Goal: Transaction & Acquisition: Purchase product/service

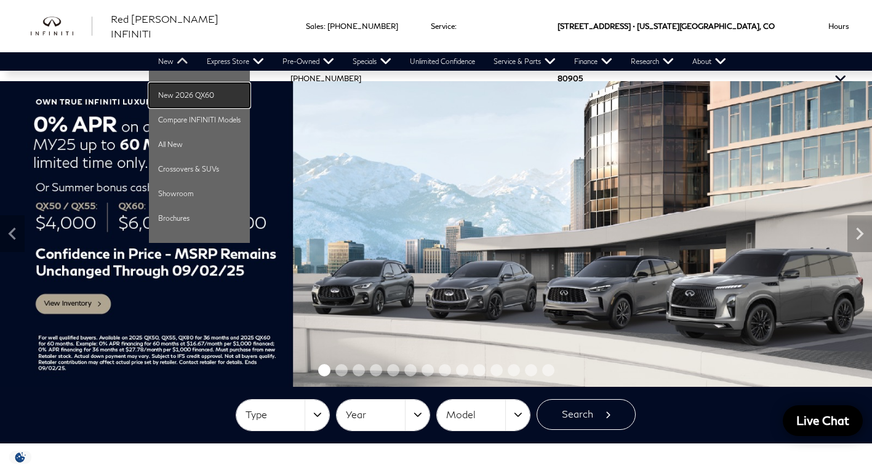
click at [175, 92] on link "New 2026 QX60" at bounding box center [199, 95] width 101 height 25
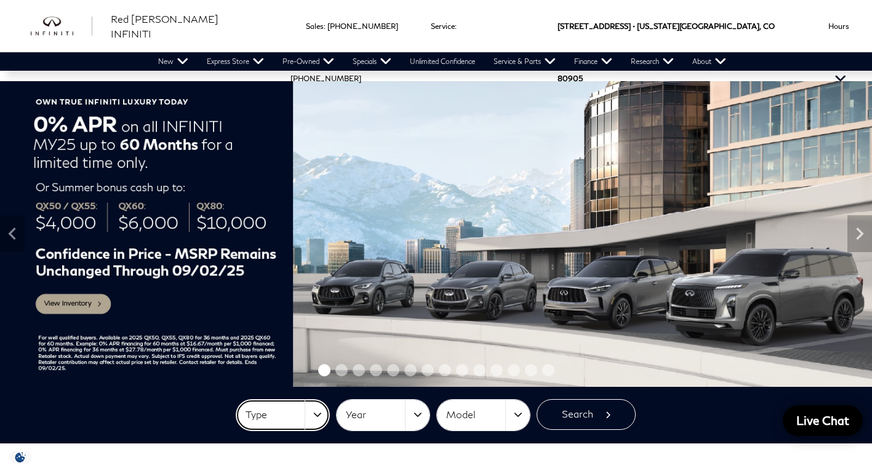
click at [316, 415] on button "Type" at bounding box center [282, 415] width 93 height 31
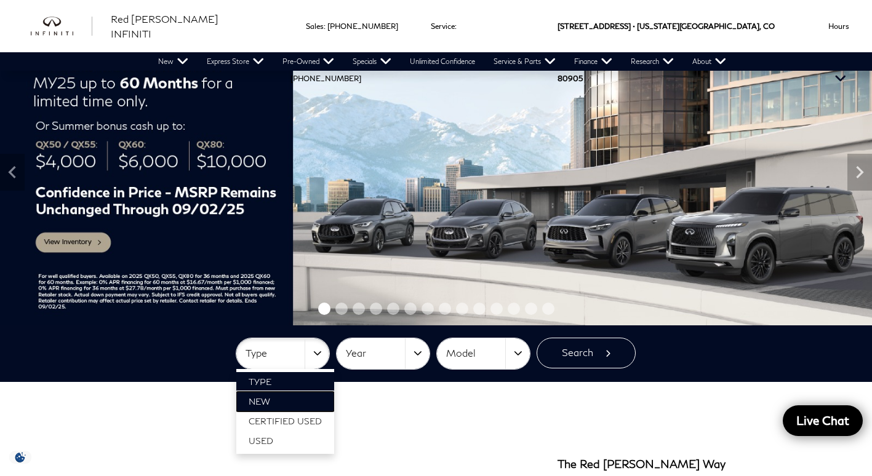
click at [302, 403] on link "New" at bounding box center [285, 402] width 98 height 20
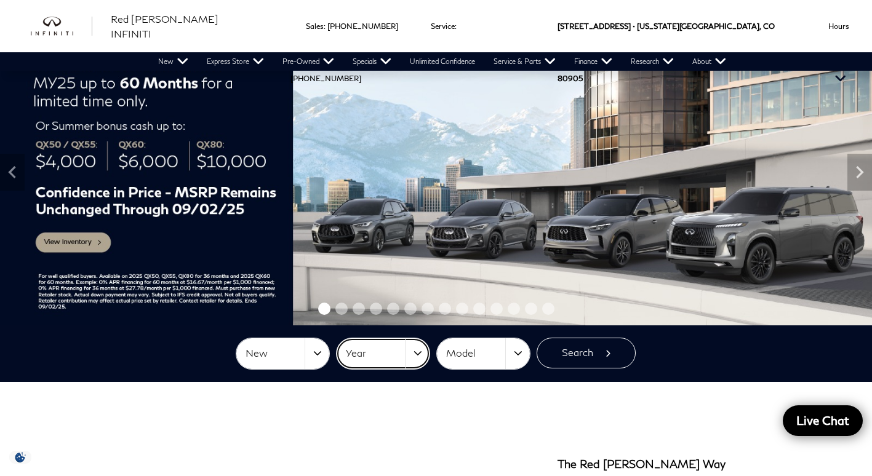
click at [428, 347] on button "Year" at bounding box center [382, 353] width 93 height 31
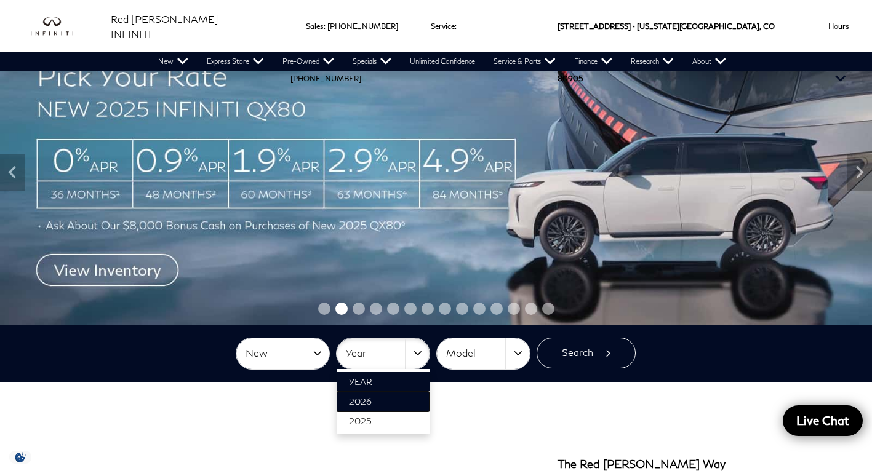
click at [371, 402] on span "2026" at bounding box center [360, 401] width 23 height 10
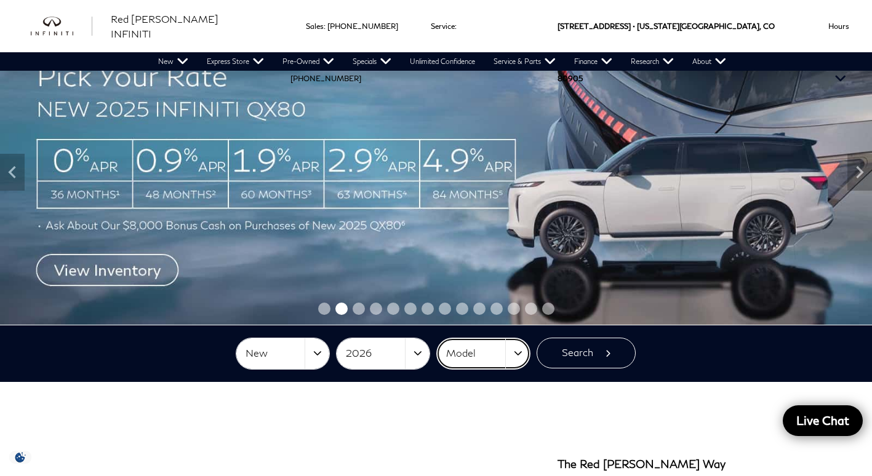
click at [519, 355] on button "Model" at bounding box center [483, 353] width 93 height 31
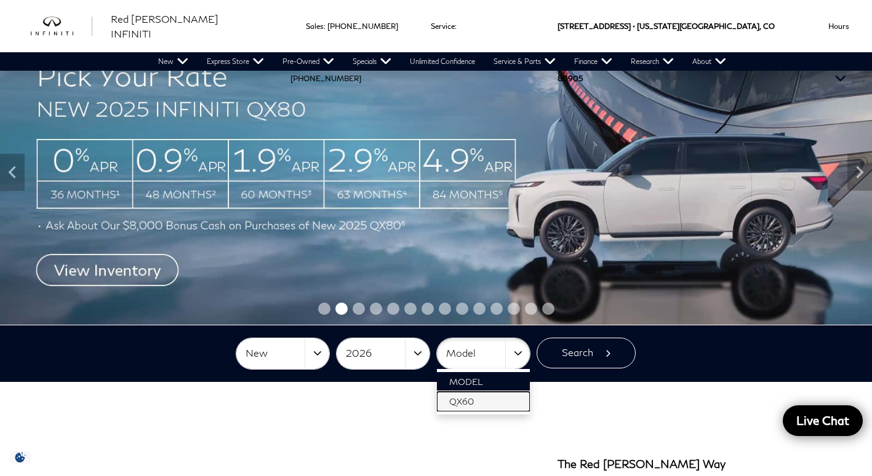
click at [474, 403] on link "QX60" at bounding box center [483, 402] width 93 height 20
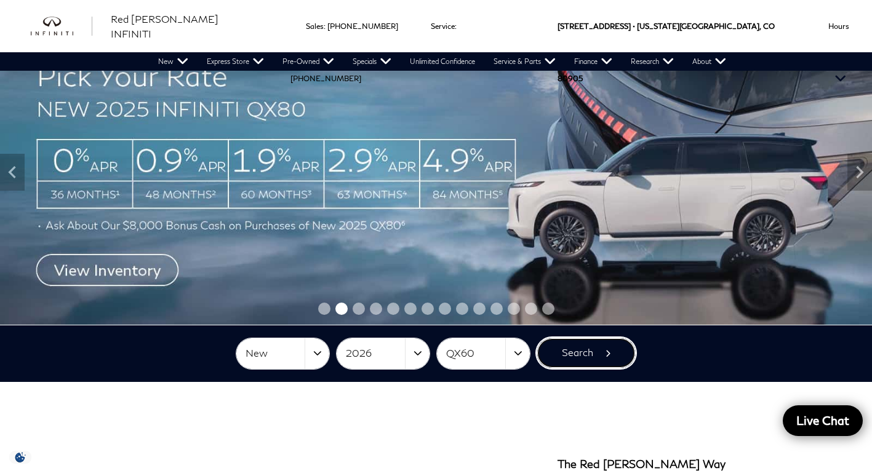
click at [563, 356] on button "Search" at bounding box center [585, 353] width 99 height 31
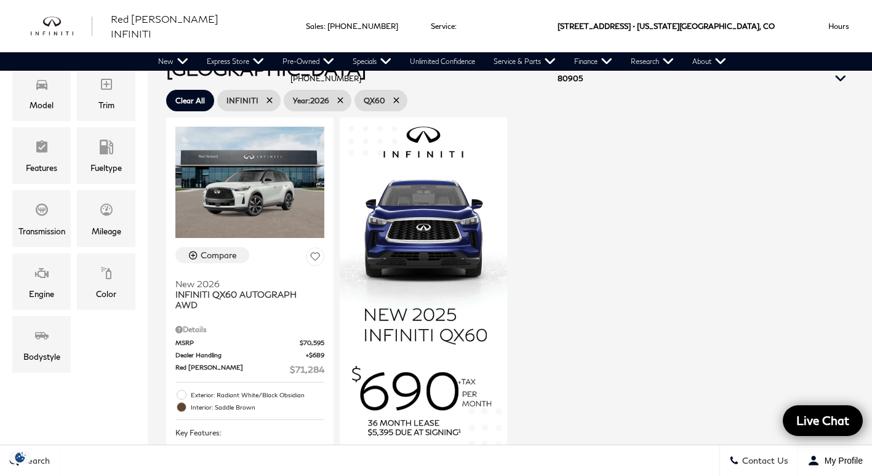
scroll to position [246, 0]
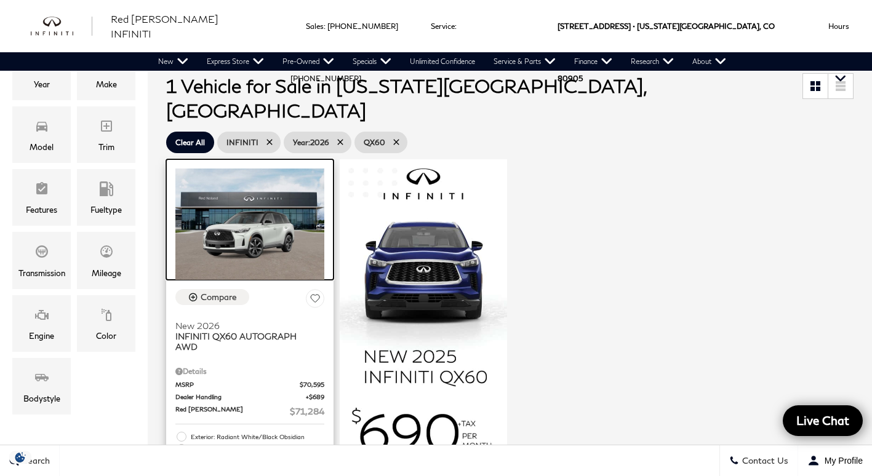
click at [221, 222] on img at bounding box center [249, 224] width 149 height 111
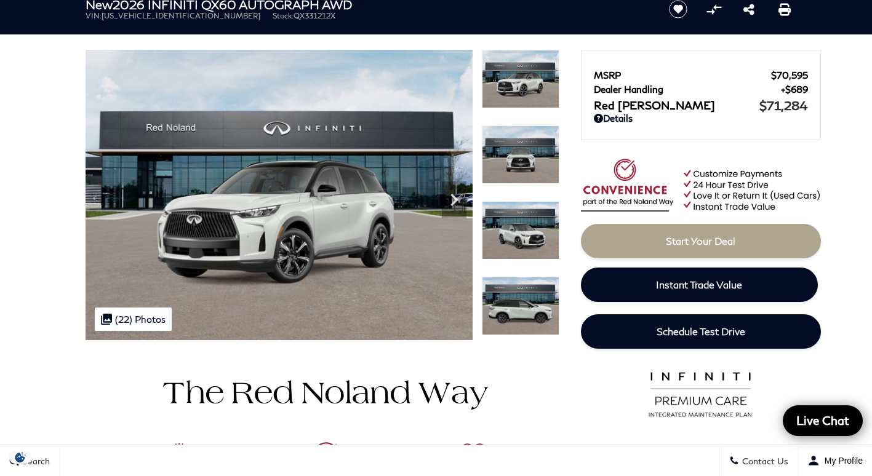
scroll to position [62, 0]
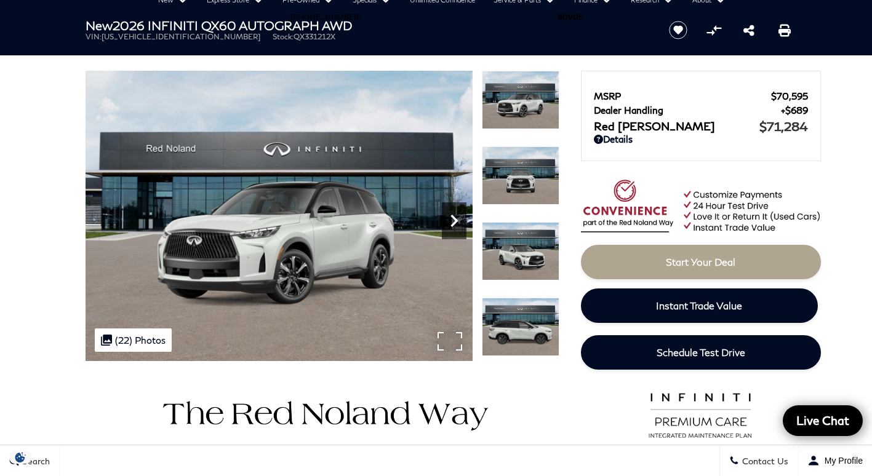
click at [454, 214] on icon "Next" at bounding box center [454, 221] width 25 height 25
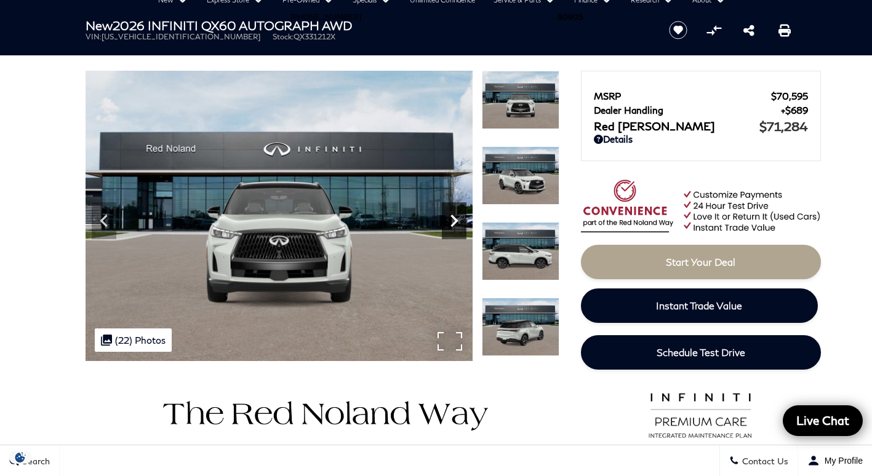
click at [455, 214] on icon "Next" at bounding box center [454, 221] width 25 height 25
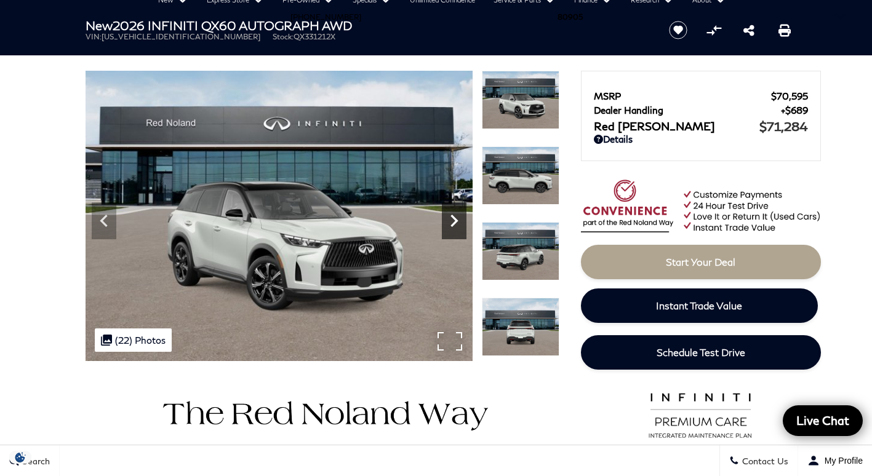
click at [455, 214] on icon "Next" at bounding box center [454, 221] width 25 height 25
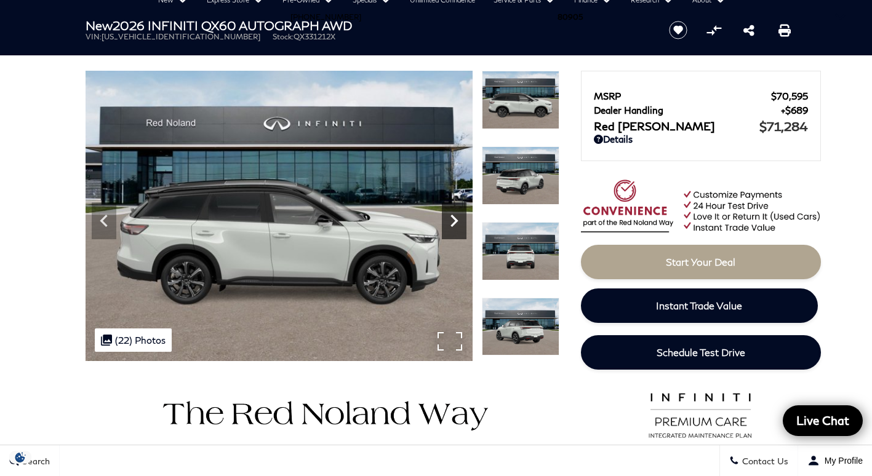
click at [455, 214] on icon "Next" at bounding box center [454, 221] width 25 height 25
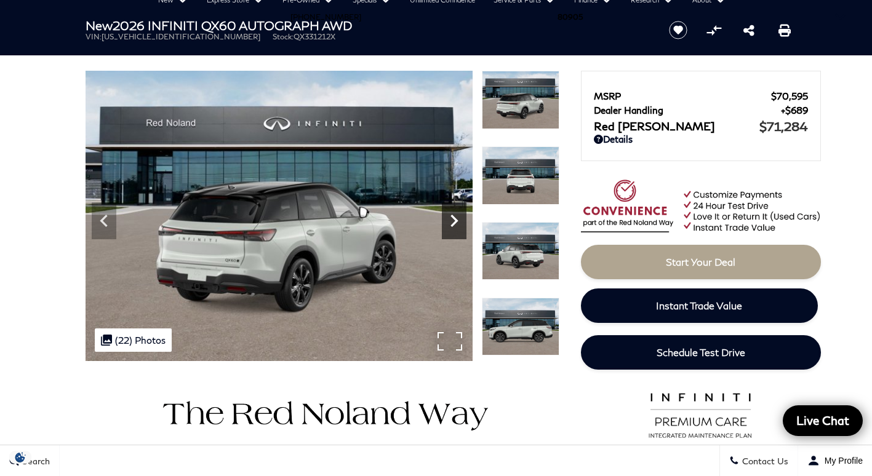
click at [455, 214] on icon "Next" at bounding box center [454, 221] width 25 height 25
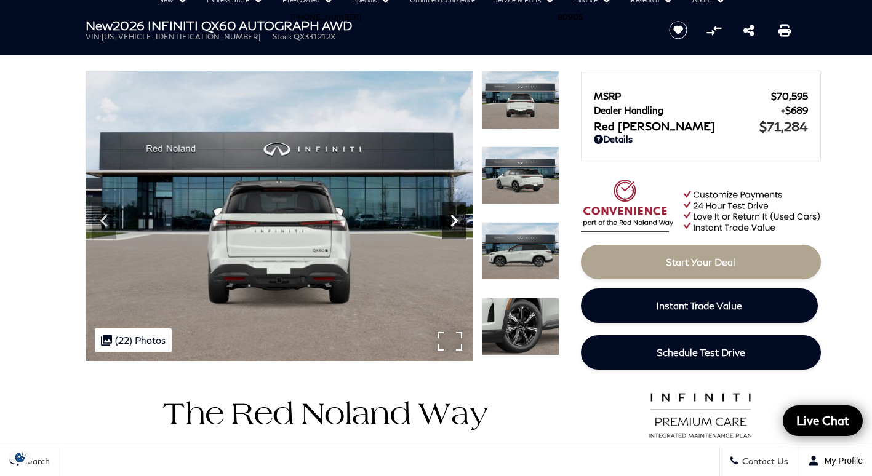
click at [455, 214] on icon "Next" at bounding box center [454, 221] width 25 height 25
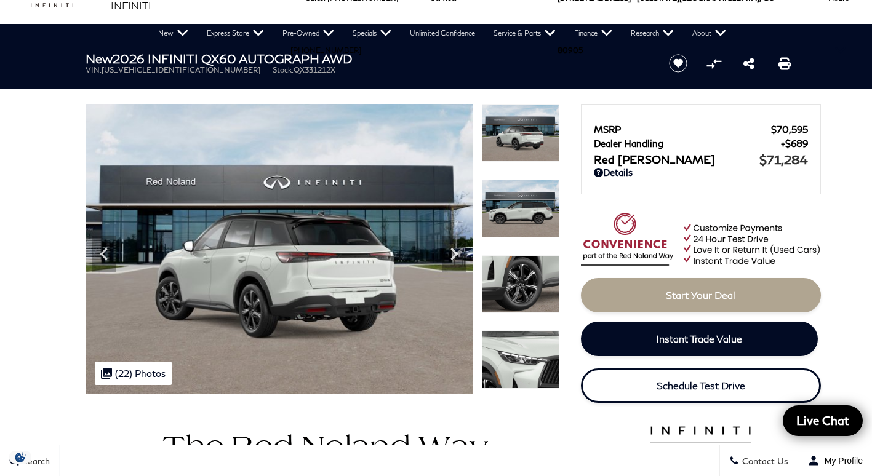
scroll to position [0, 0]
